Goal: Transaction & Acquisition: Obtain resource

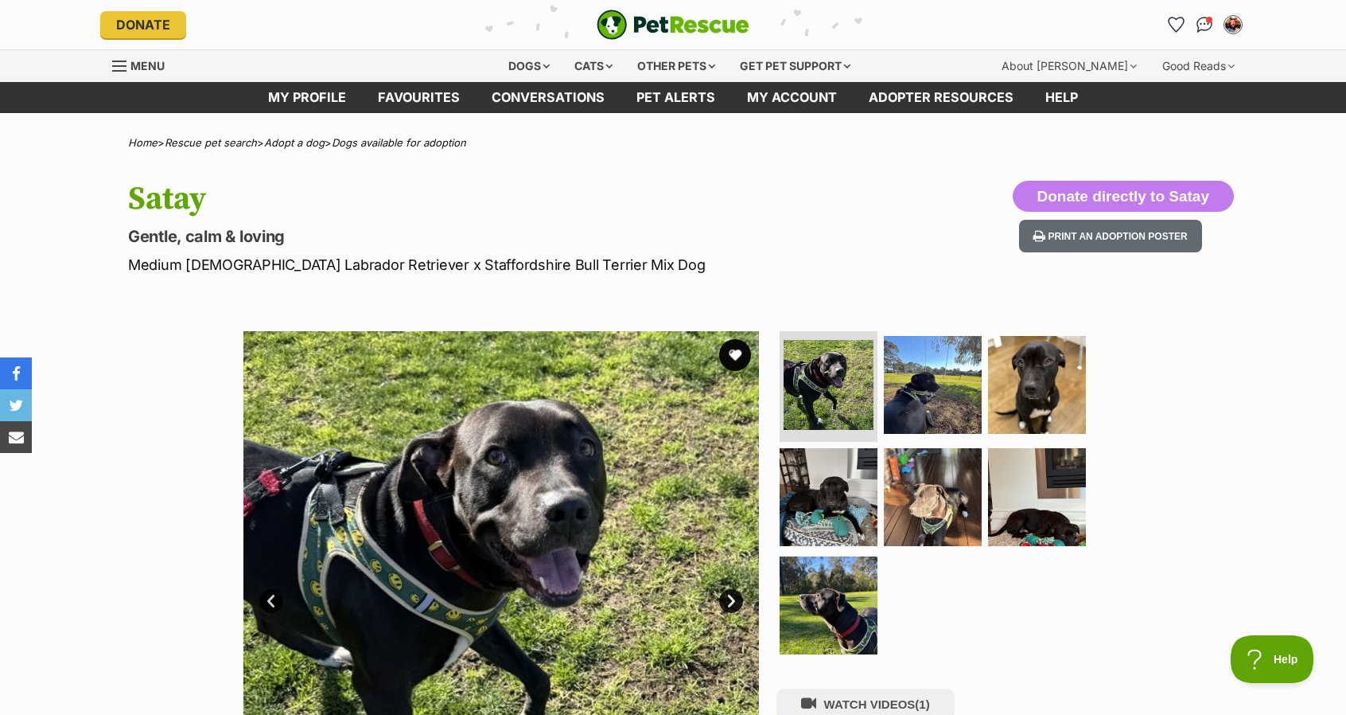
click at [362, 545] on img at bounding box center [501, 589] width 516 height 516
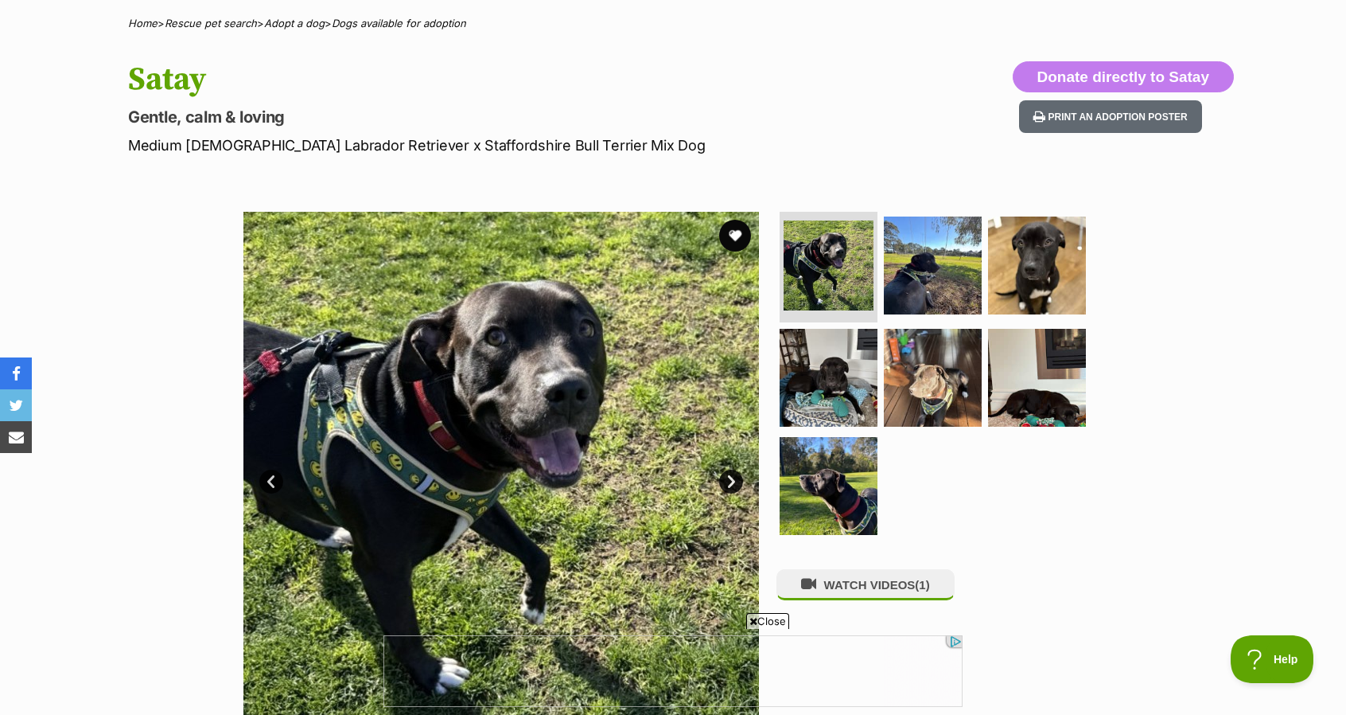
scroll to position [127, 0]
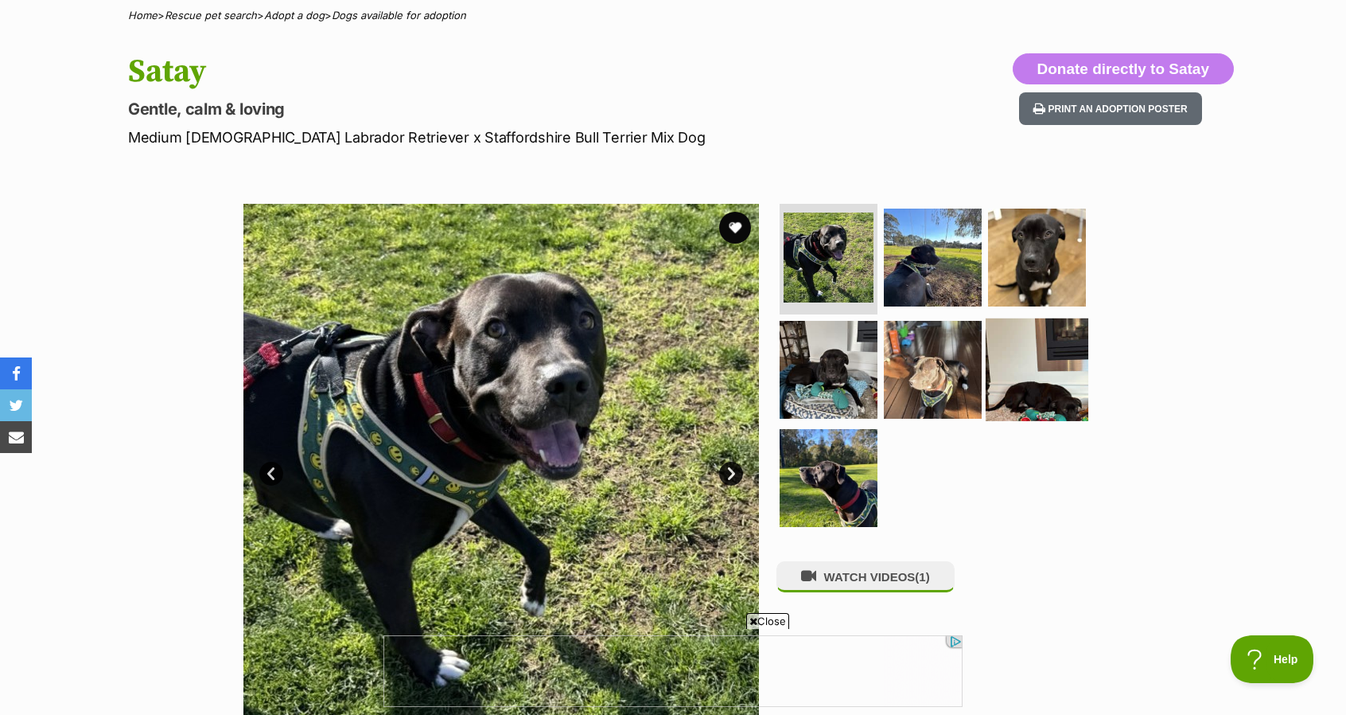
click at [1025, 390] on img at bounding box center [1037, 369] width 103 height 103
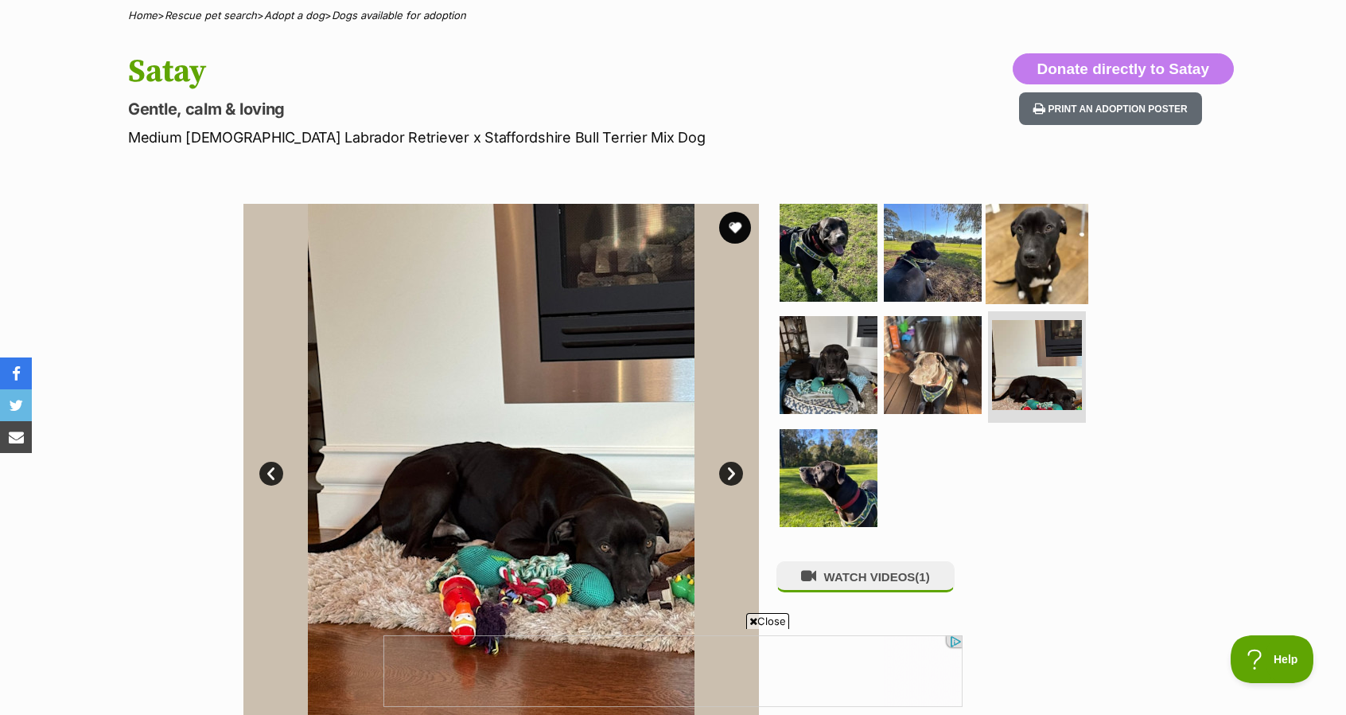
click at [1037, 219] on img at bounding box center [1037, 252] width 103 height 103
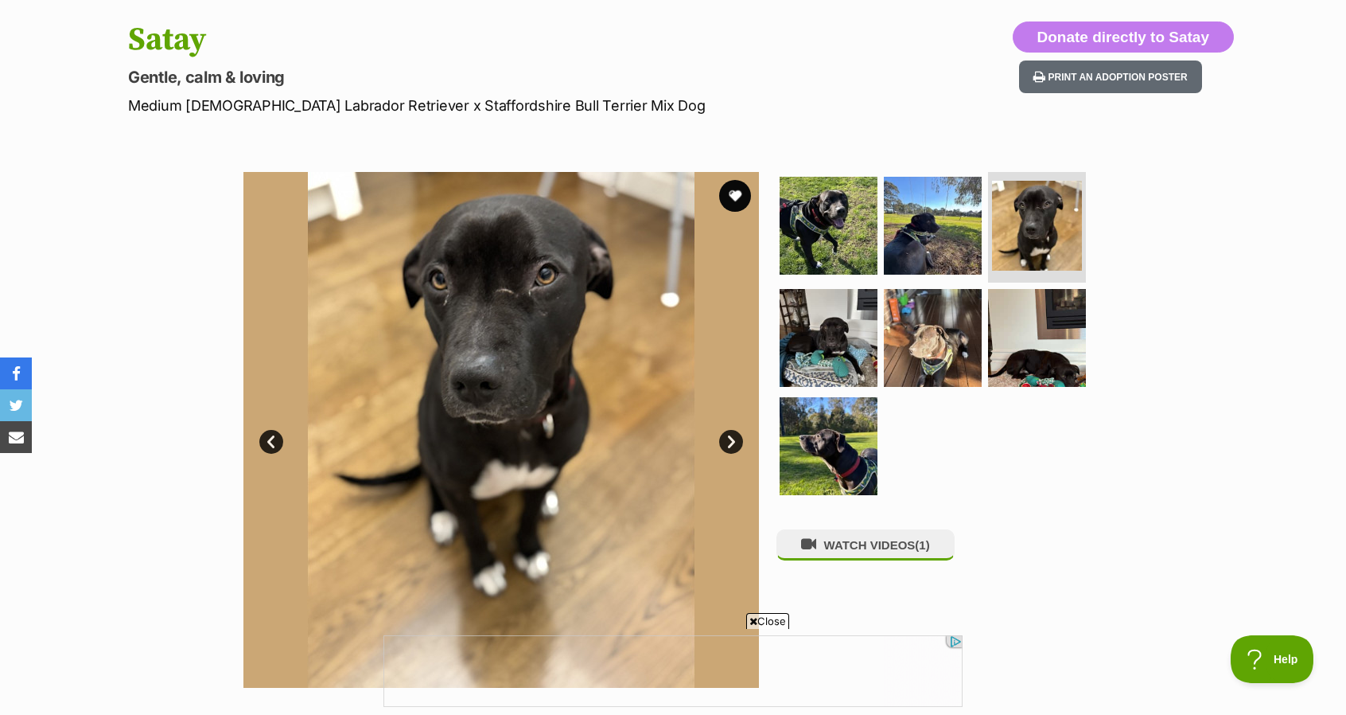
click at [177, 567] on div "Available 3 of 7 images 3 of 7 images 3 of 7 images 3 of 7 images 3 of 7 images…" at bounding box center [673, 418] width 1346 height 540
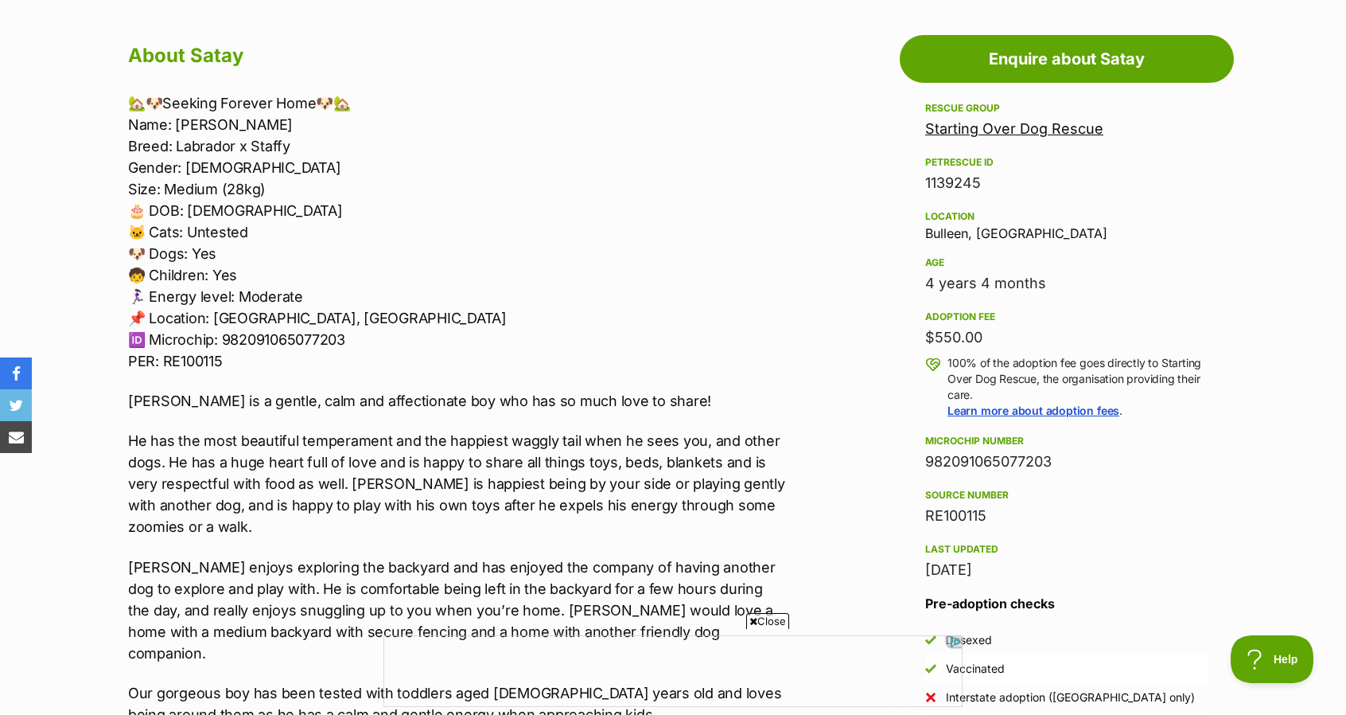
scroll to position [891, 0]
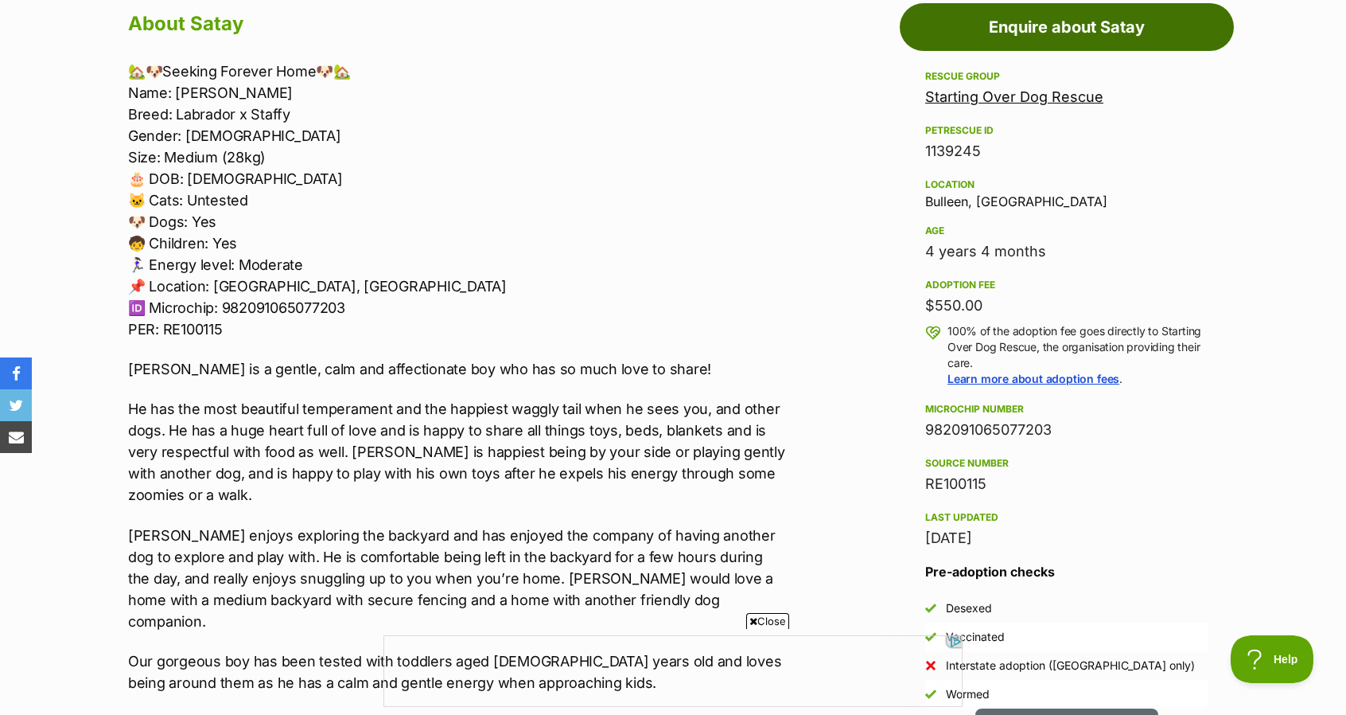
click at [1023, 37] on link "Enquire about Satay" at bounding box center [1067, 27] width 334 height 48
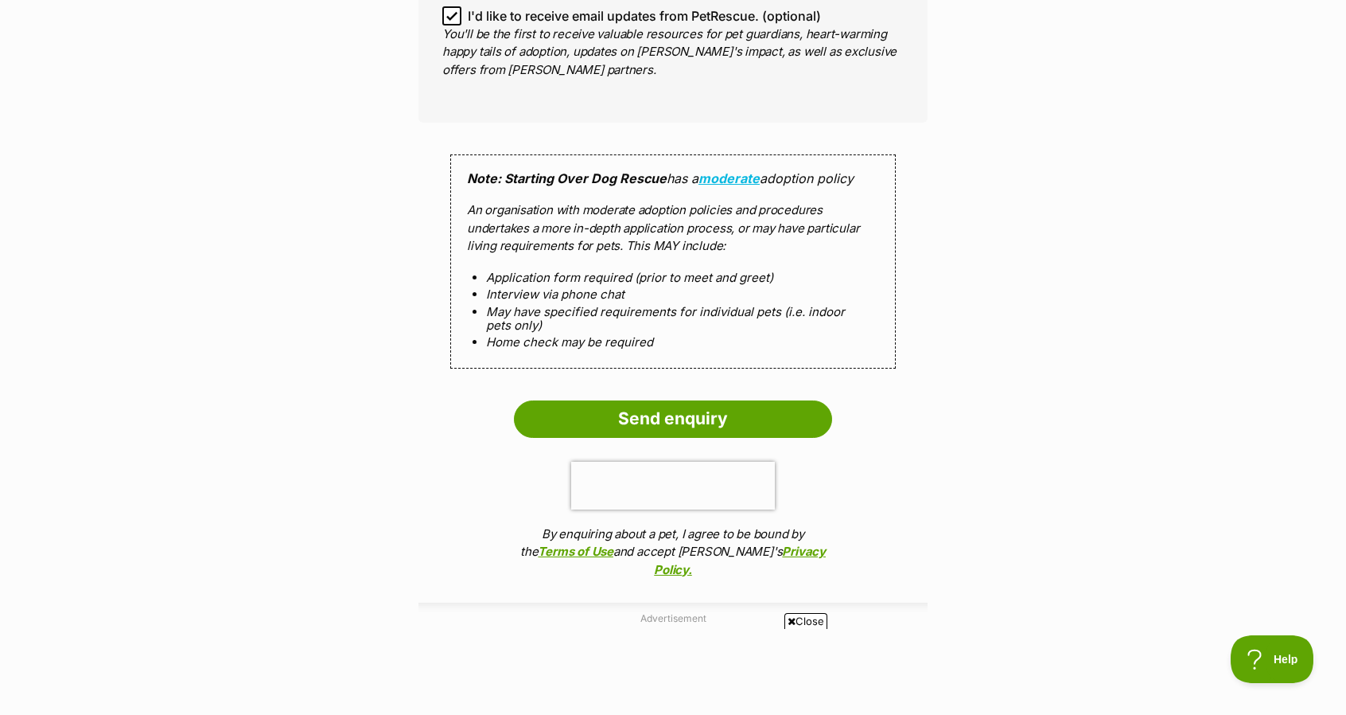
scroll to position [1362, 0]
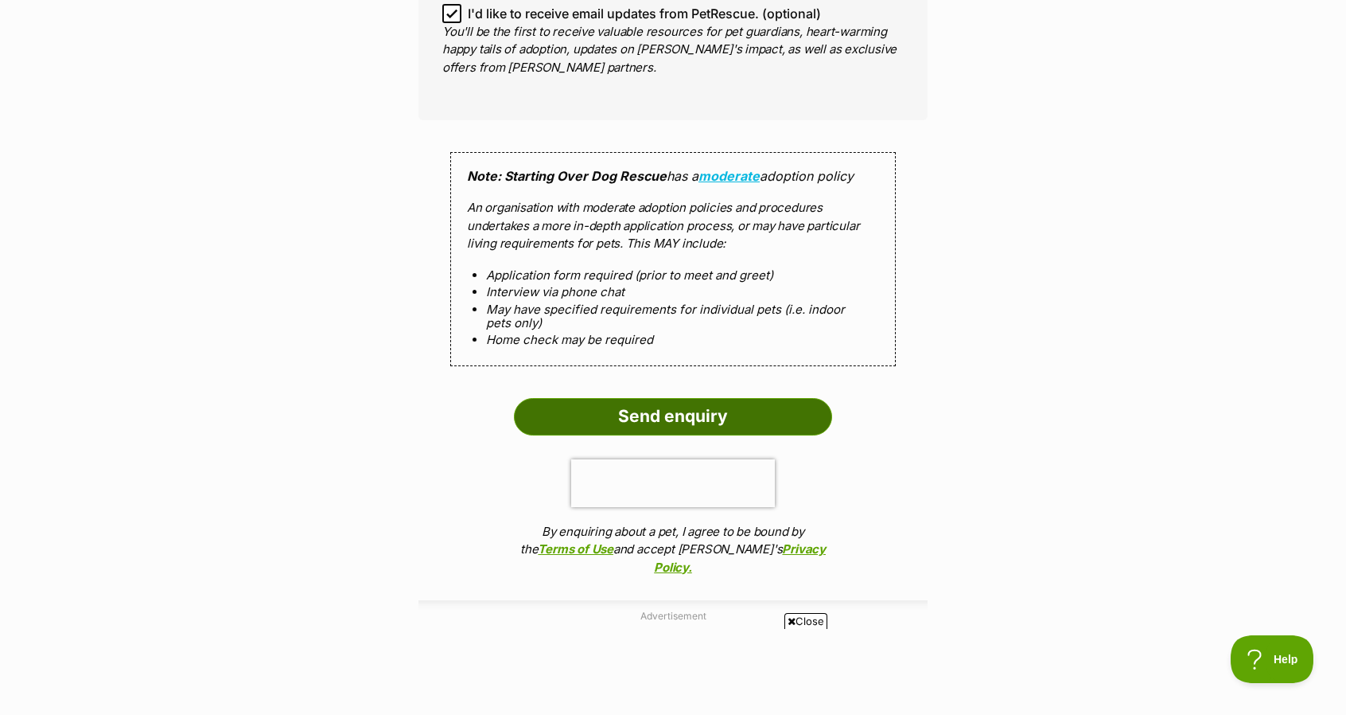
click at [656, 415] on input "Send enquiry" at bounding box center [673, 416] width 318 height 37
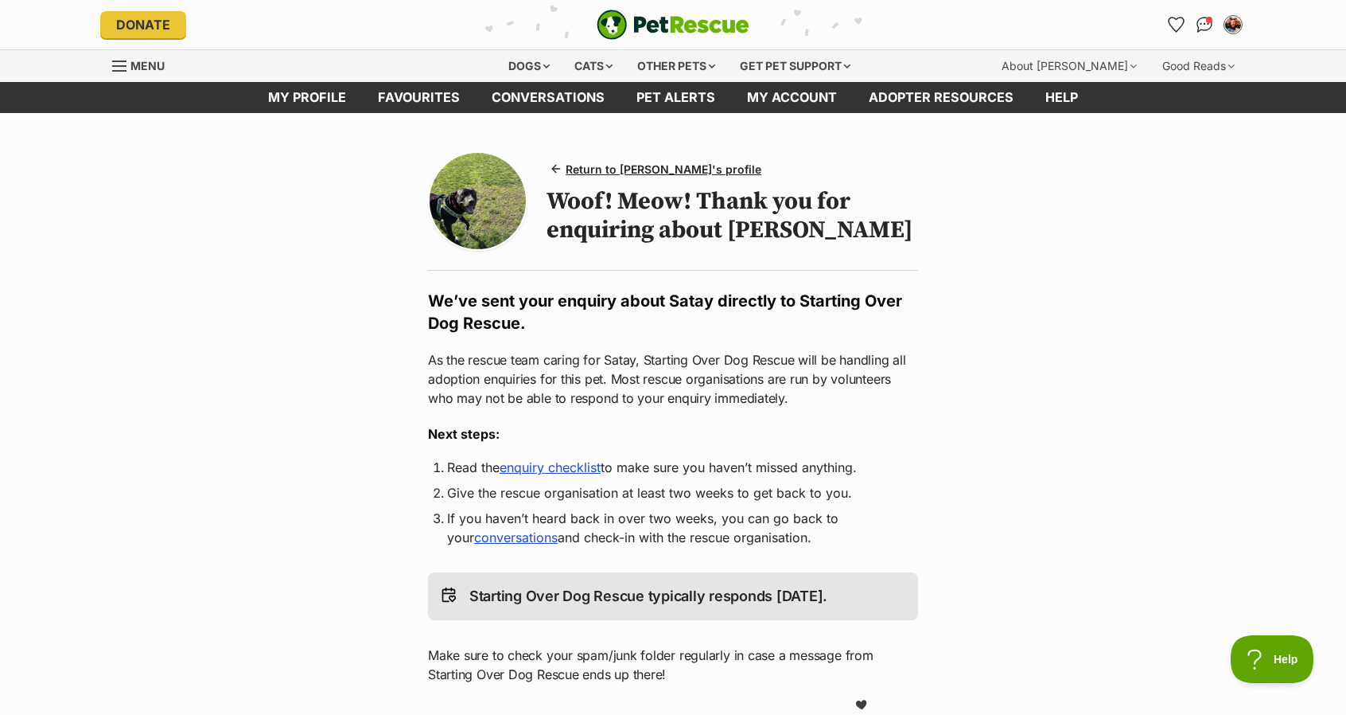
click at [560, 469] on link "enquiry checklist" at bounding box center [550, 467] width 101 height 16
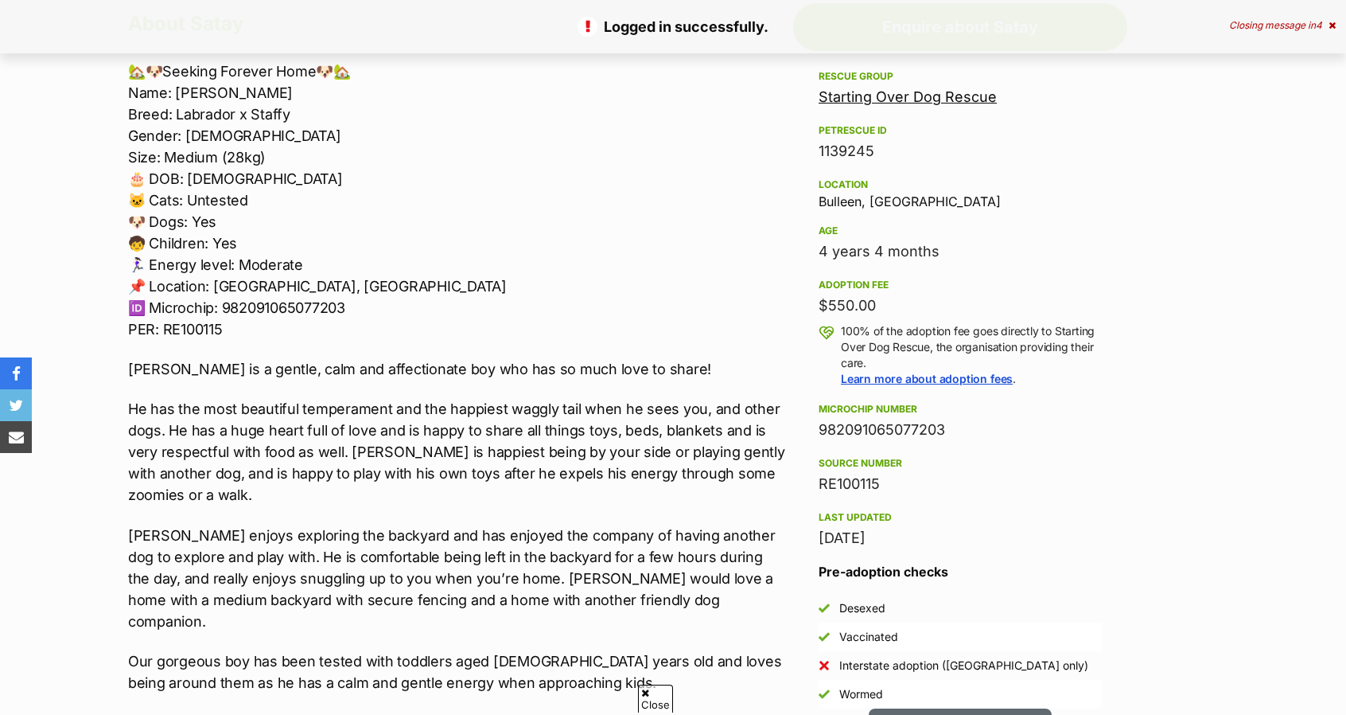
scroll to position [923, 0]
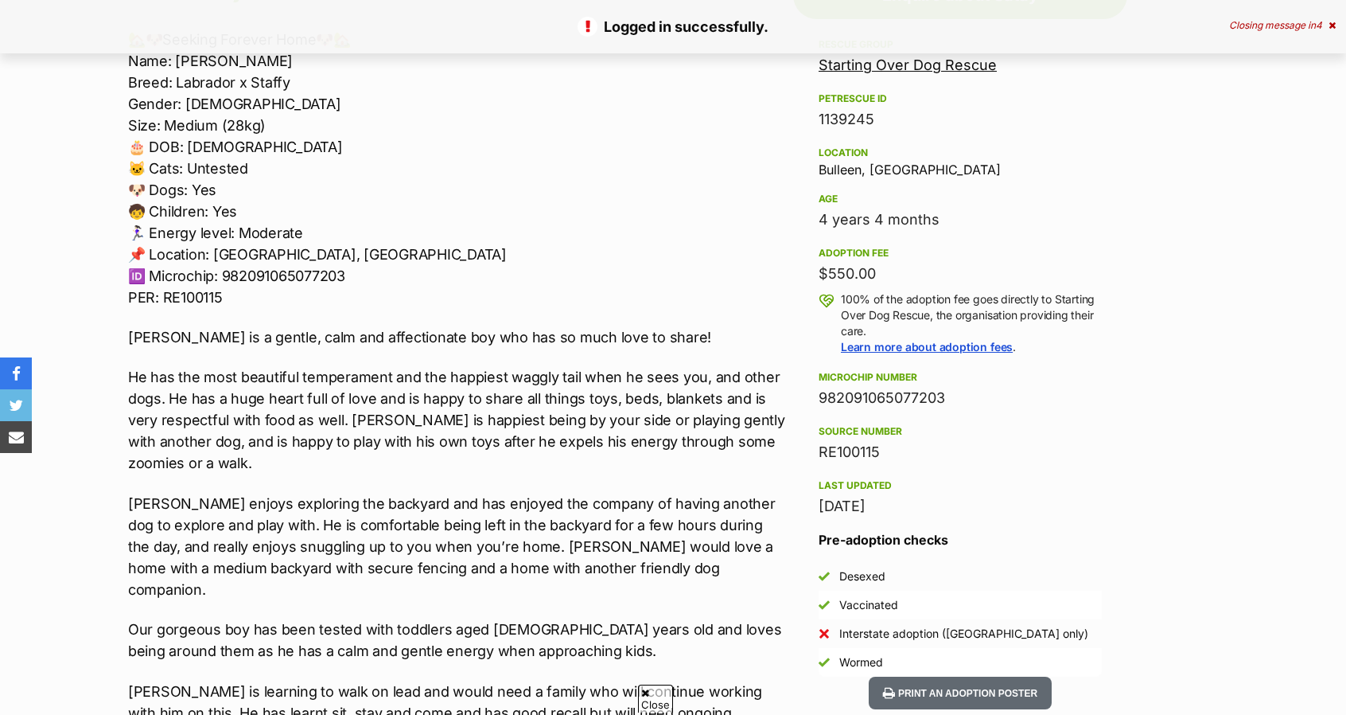
click at [399, 395] on div "🏡🐶Seeking Forever Home🐶🏡 Name: [PERSON_NAME]: Labrador x Staffy Gender: [DEMOGR…" at bounding box center [456, 541] width 657 height 1024
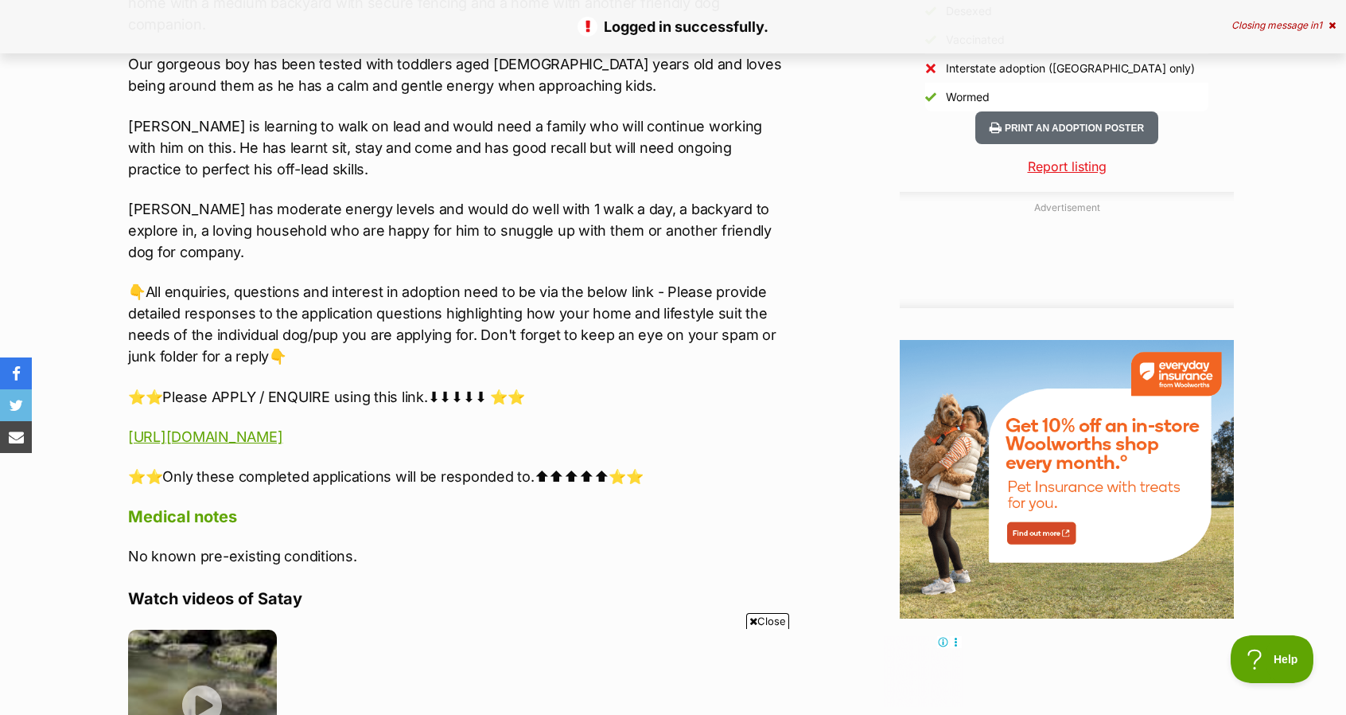
scroll to position [1496, 0]
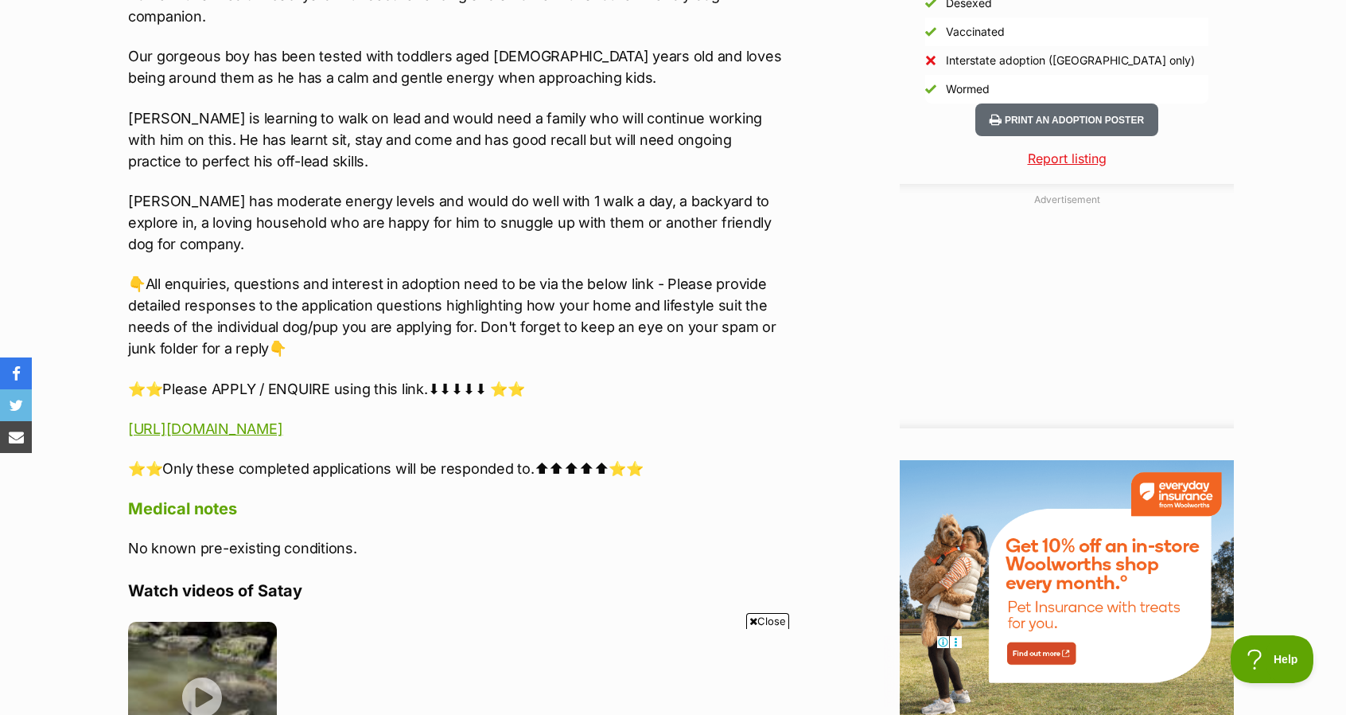
click at [656, 378] on p "⭐⭐Please APPLY / ENQUIRE using this link.⬇⬇⬇⬇⬇ ⭐⭐" at bounding box center [456, 388] width 657 height 21
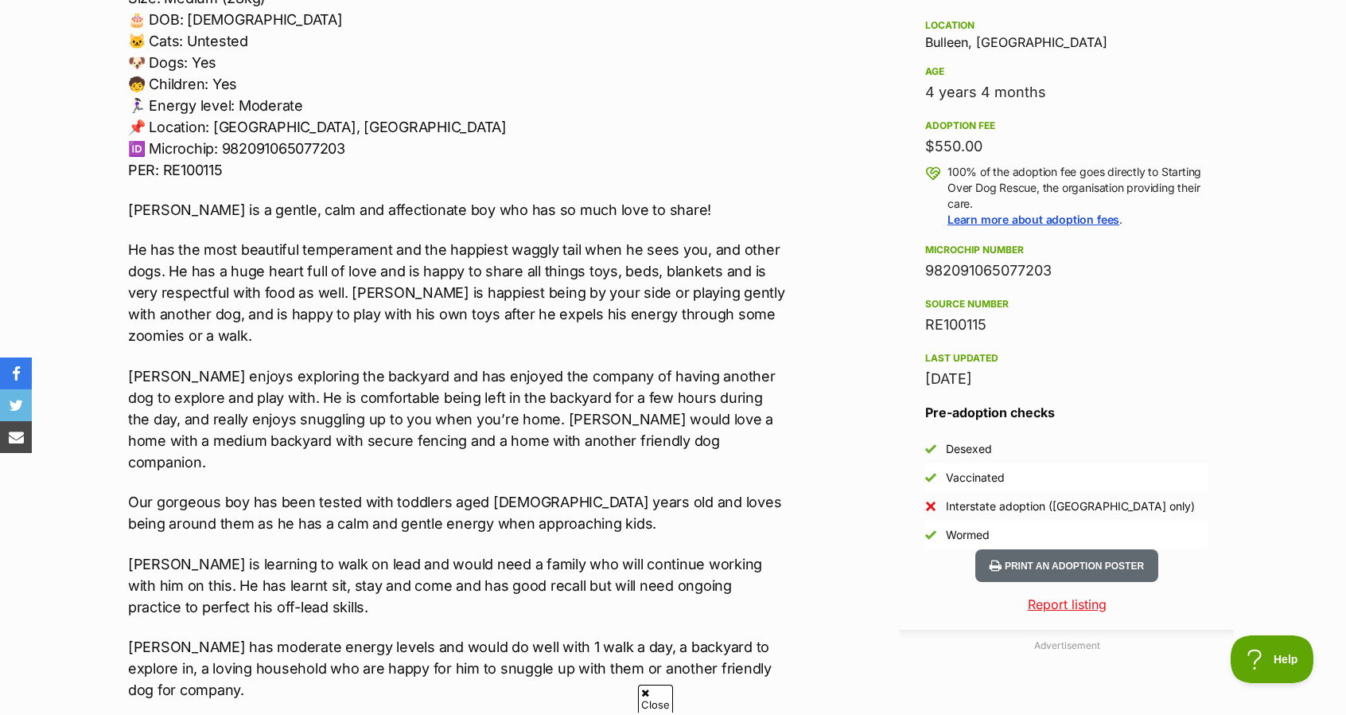
scroll to position [0, 0]
click at [398, 451] on div "🏡🐶Seeking Forever Home🐶🏡 Name: [PERSON_NAME]: Labrador x Staffy Gender: [DEMOGR…" at bounding box center [456, 413] width 657 height 1024
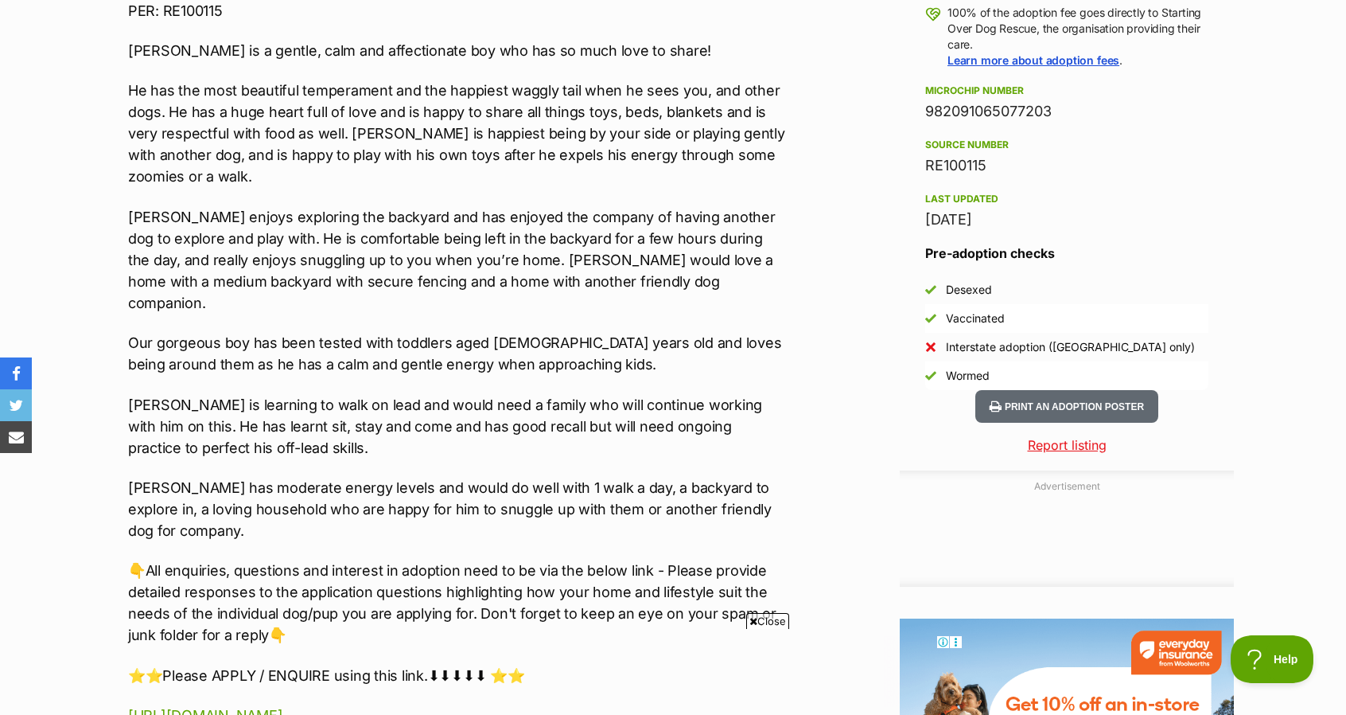
scroll to position [1241, 0]
